Goal: Check status

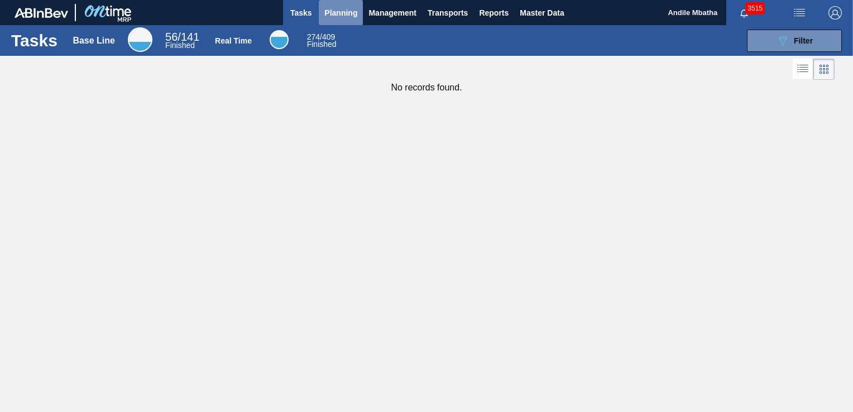
click at [336, 12] on span "Planning" at bounding box center [340, 12] width 33 height 13
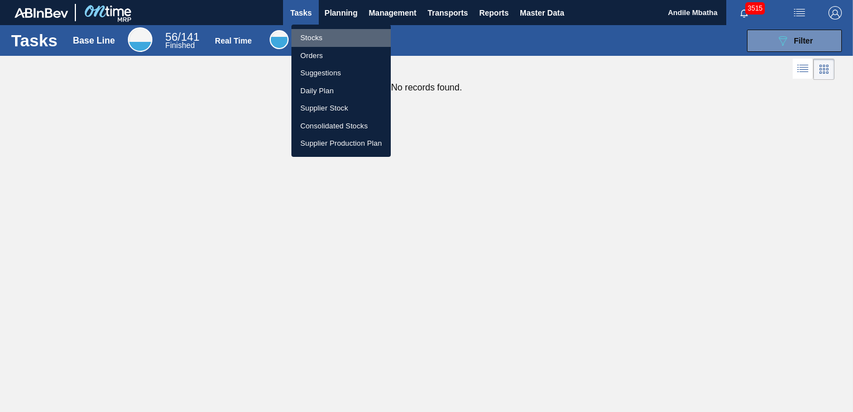
click at [338, 37] on li "Stocks" at bounding box center [340, 38] width 99 height 18
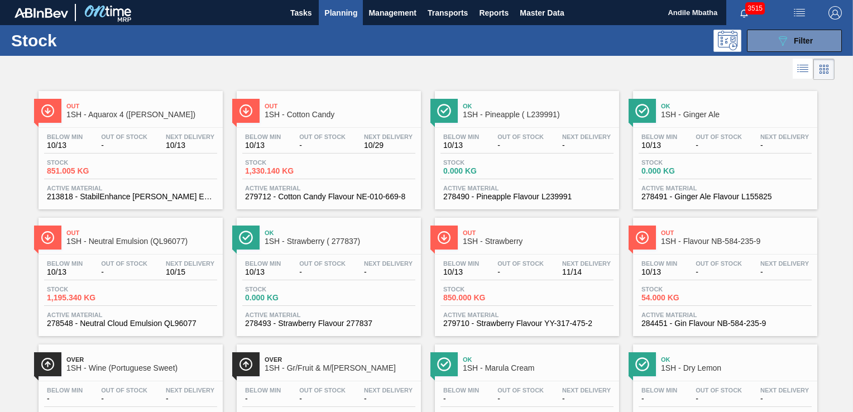
click at [140, 282] on div "Below Min 10/13 Out Of Stock - Next Delivery 10/15 Stock 1,195.340 KG Active Ma…" at bounding box center [131, 293] width 184 height 76
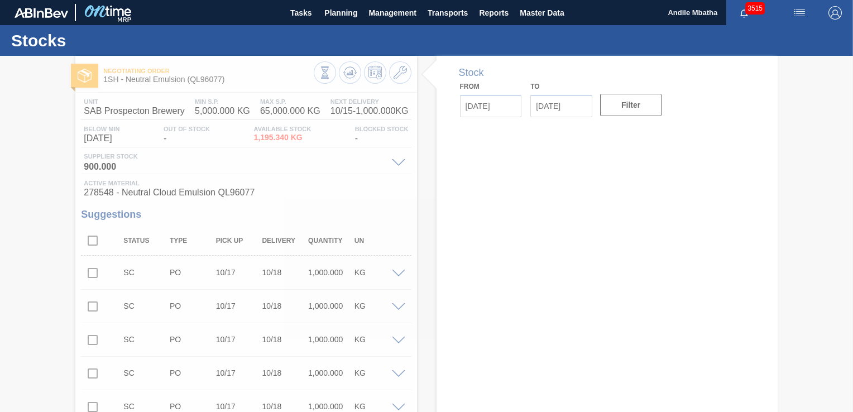
type input "[DATE]"
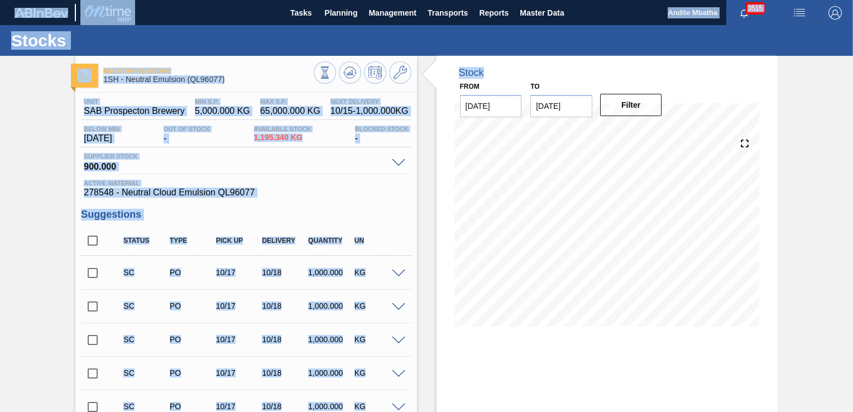
drag, startPoint x: 851, startPoint y: 64, endPoint x: 853, endPoint y: 108, distance: 44.7
click at [852, 0] on html "Tasks Planning Management Transports Reports Master Data Andile Mbatha 3515 Mar…" at bounding box center [426, 0] width 853 height 0
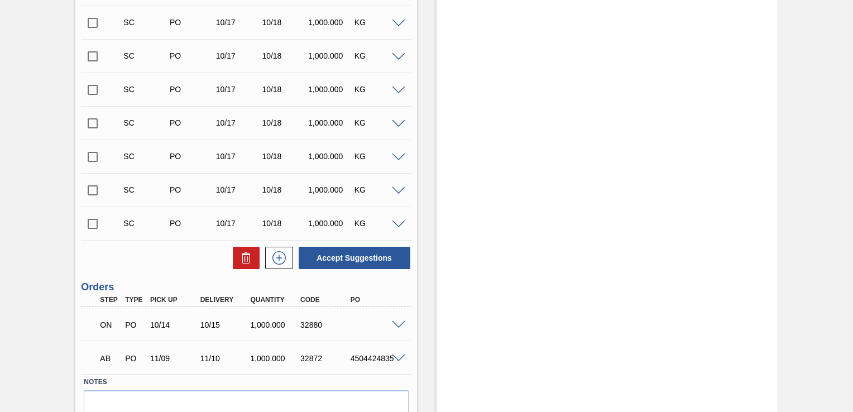
scroll to position [2178, 0]
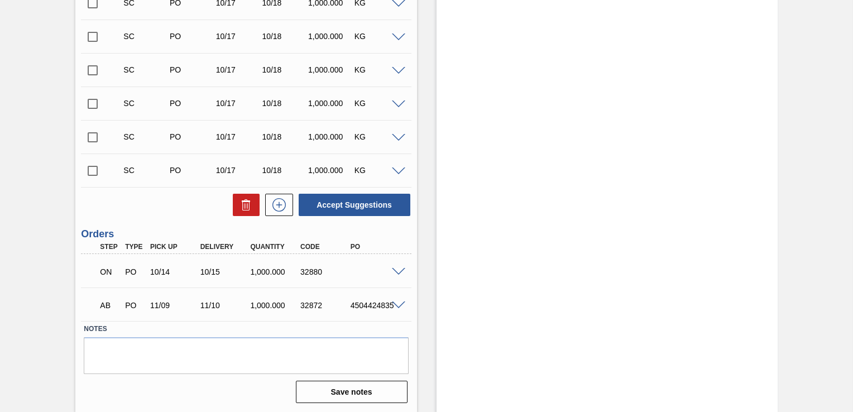
click at [399, 307] on span at bounding box center [398, 305] width 13 height 8
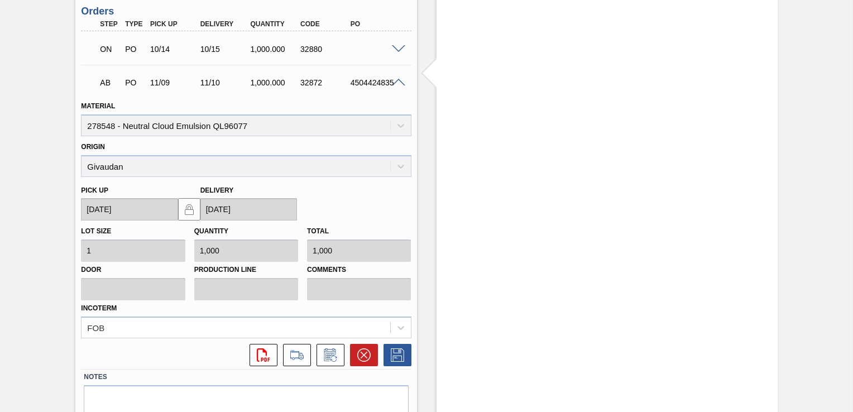
scroll to position [2447, 0]
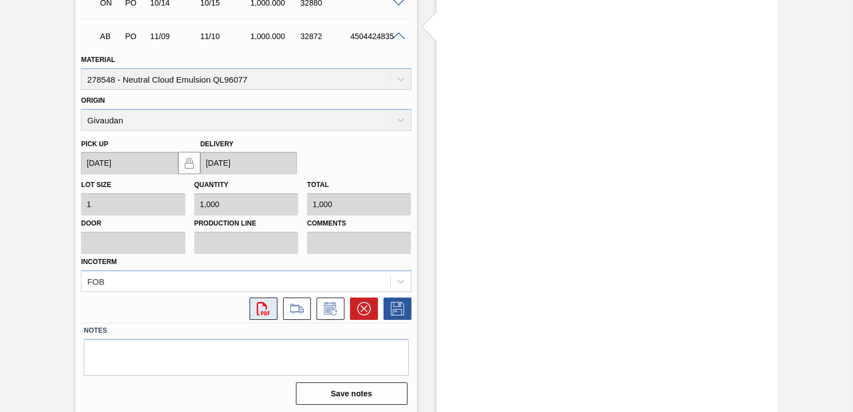
click at [266, 312] on icon "svg{fill:#ff0000}" at bounding box center [263, 308] width 13 height 13
drag, startPoint x: 348, startPoint y: 35, endPoint x: 417, endPoint y: 46, distance: 70.7
drag, startPoint x: 417, startPoint y: 46, endPoint x: 489, endPoint y: 87, distance: 82.0
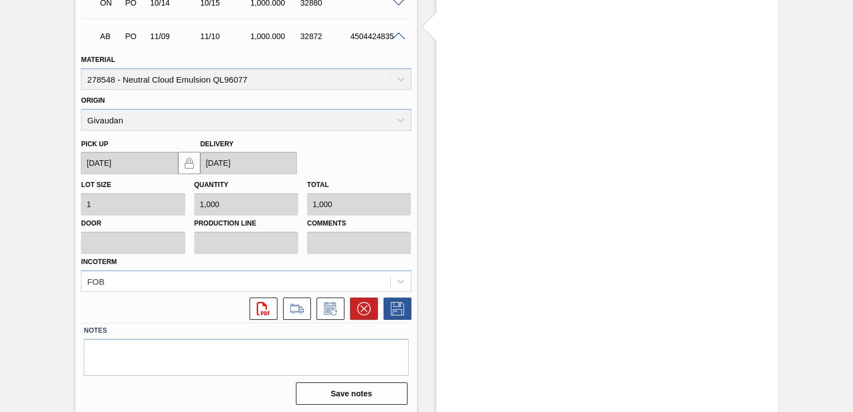
drag, startPoint x: 349, startPoint y: 35, endPoint x: 409, endPoint y: 42, distance: 59.7
click at [409, 42] on div "AB PO 11/09 11/10 1,000.000 32872 4504424835" at bounding box center [246, 35] width 330 height 28
